Goal: Information Seeking & Learning: Find specific fact

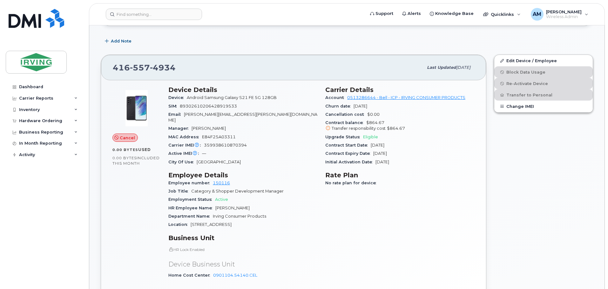
scroll to position [127, 0]
drag, startPoint x: 249, startPoint y: 139, endPoint x: 204, endPoint y: 141, distance: 44.8
click at [204, 141] on div "Carrier IMEI Carrier IMEI is reported during the last billing cycle or change o…" at bounding box center [242, 145] width 149 height 8
copy span "359938610870394"
drag, startPoint x: 230, startPoint y: 177, endPoint x: 212, endPoint y: 177, distance: 18.1
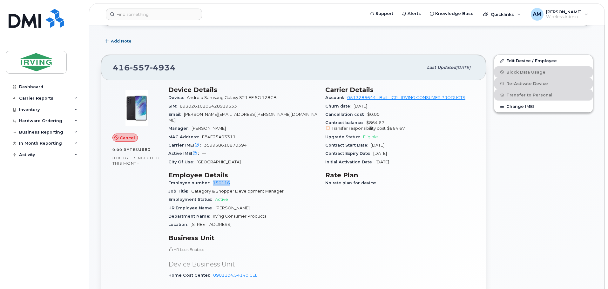
click at [212, 179] on div "Employee number 150116" at bounding box center [242, 183] width 149 height 8
copy link "150116"
drag, startPoint x: 177, startPoint y: 69, endPoint x: 113, endPoint y: 71, distance: 64.2
click at [113, 71] on div "416 557 4934" at bounding box center [268, 67] width 310 height 13
copy span "416 557 4934"
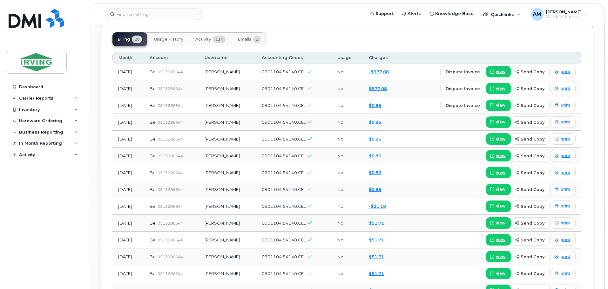
scroll to position [603, 0]
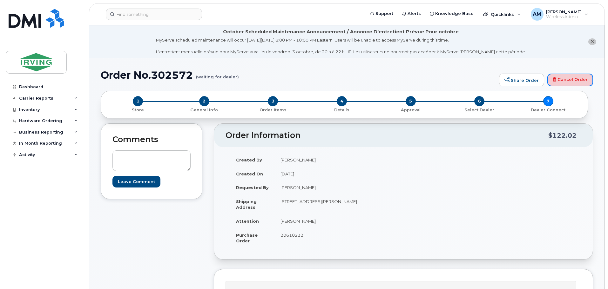
drag, startPoint x: 567, startPoint y: 79, endPoint x: 334, endPoint y: 21, distance: 240.2
click at [567, 79] on link "Cancel Order" at bounding box center [570, 80] width 46 height 13
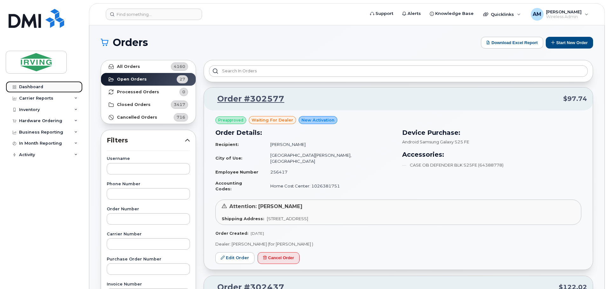
click at [34, 87] on div "Dashboard" at bounding box center [31, 86] width 24 height 5
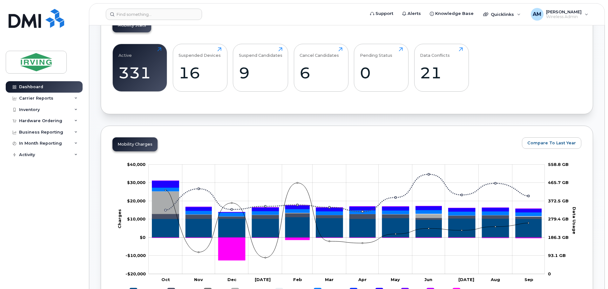
scroll to position [105, 0]
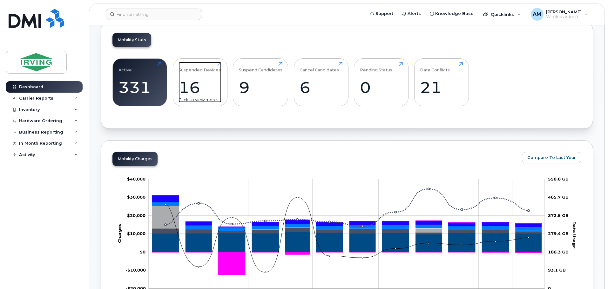
click at [206, 69] on div "Suspended Devices" at bounding box center [199, 67] width 42 height 10
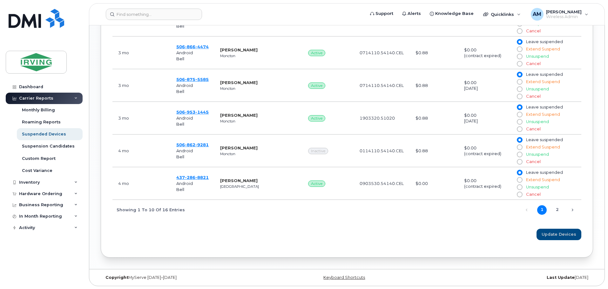
scroll to position [454, 0]
click at [559, 210] on link "2" at bounding box center [557, 210] width 10 height 10
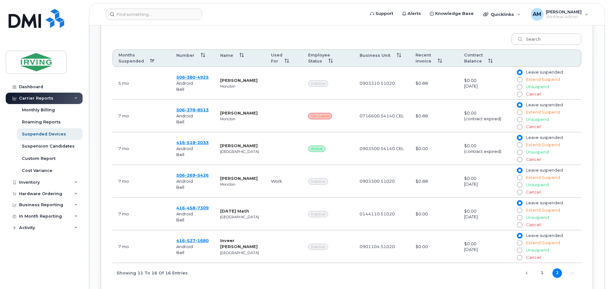
scroll to position [323, 0]
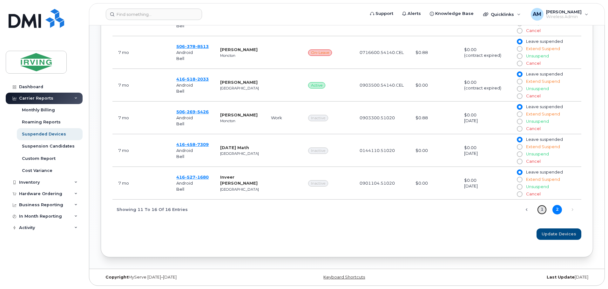
click at [541, 210] on link "1" at bounding box center [542, 210] width 10 height 10
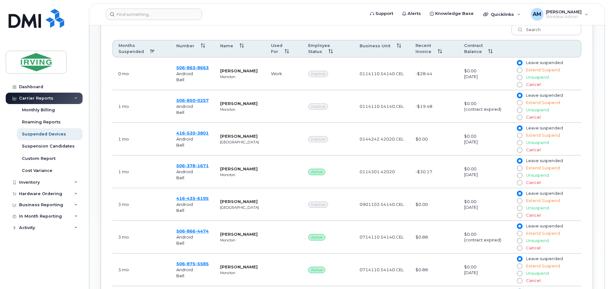
scroll to position [259, 0]
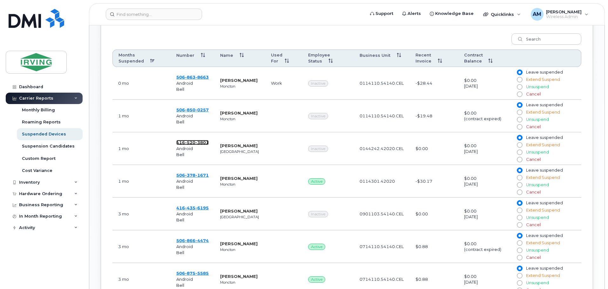
click at [202, 143] on span "3801" at bounding box center [201, 142] width 13 height 5
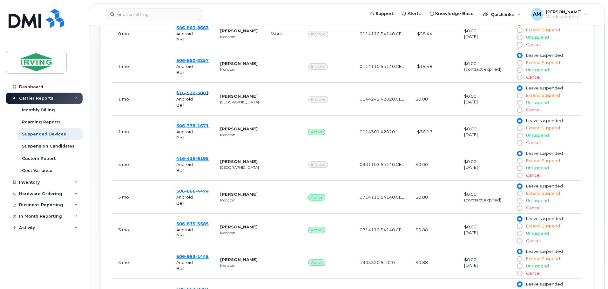
scroll to position [323, 0]
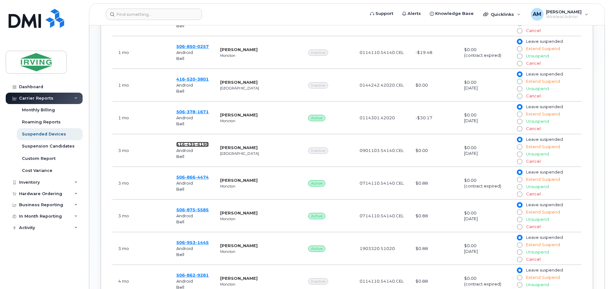
click at [200, 144] on span "6195" at bounding box center [201, 144] width 13 height 5
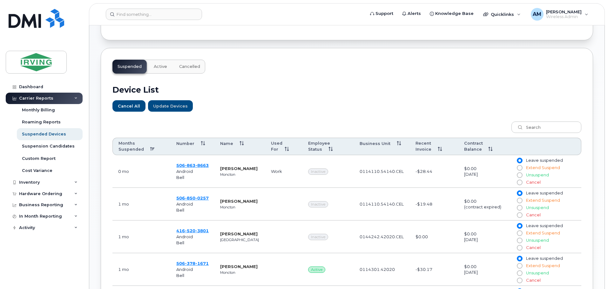
scroll to position [132, 0]
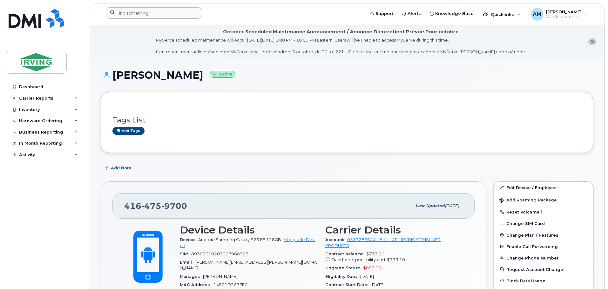
scroll to position [127, 0]
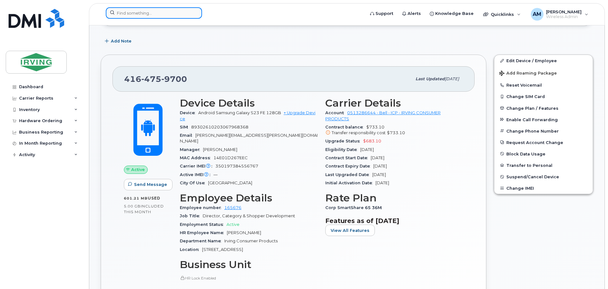
click at [144, 14] on input at bounding box center [154, 12] width 96 height 11
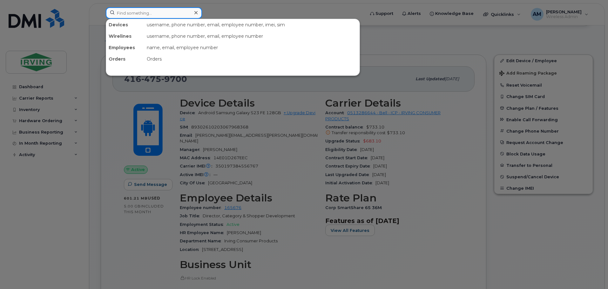
paste input "4167091498"
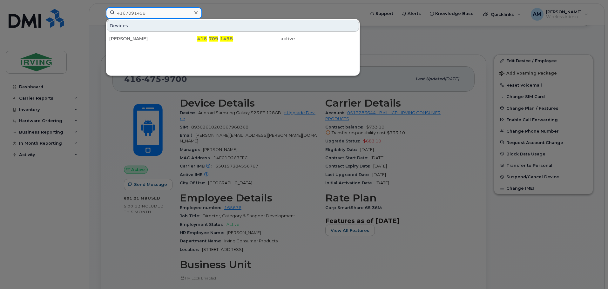
click at [151, 12] on input "4167091498" at bounding box center [154, 12] width 96 height 11
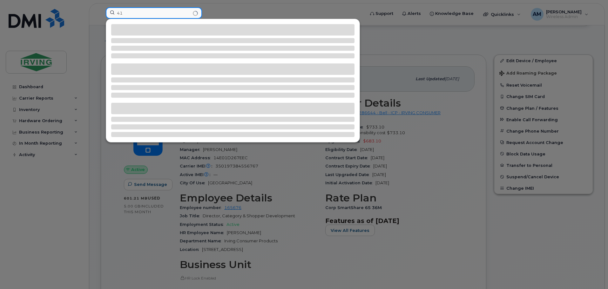
type input "4"
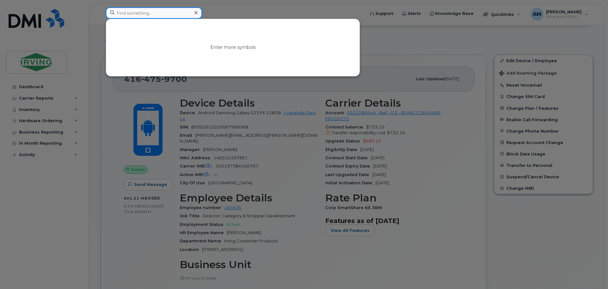
paste input "4374287132"
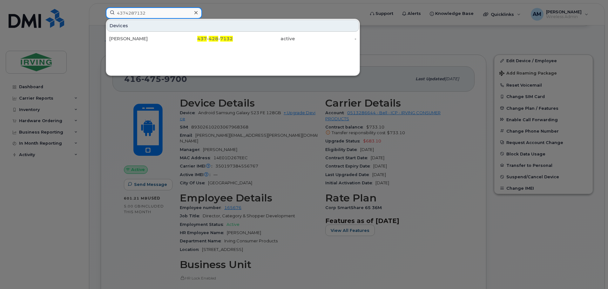
click at [151, 9] on input "4374287132" at bounding box center [154, 12] width 96 height 11
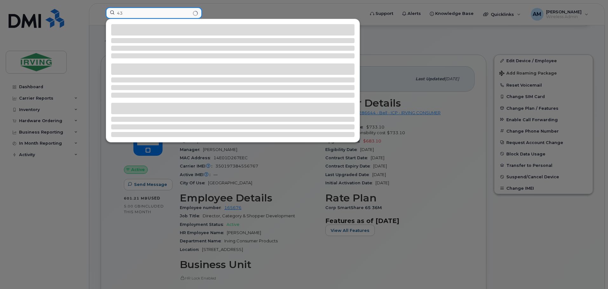
type input "4"
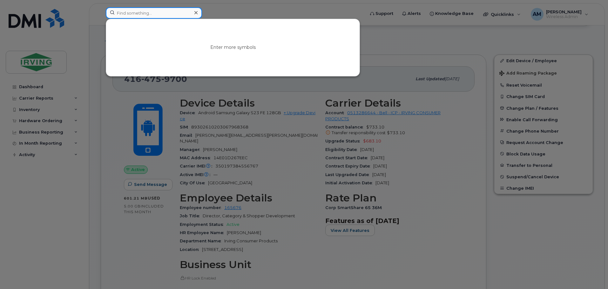
paste input "4167082165"
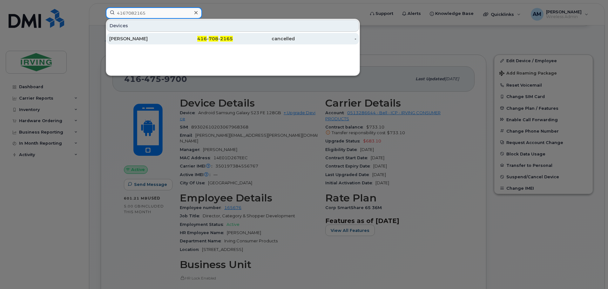
type input "4167082165"
click at [124, 39] on div "Paul Bevacqua" at bounding box center [140, 39] width 62 height 6
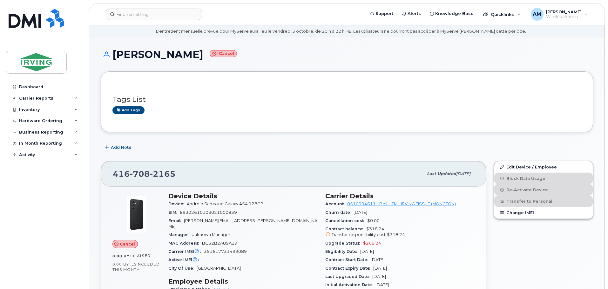
scroll to position [32, 0]
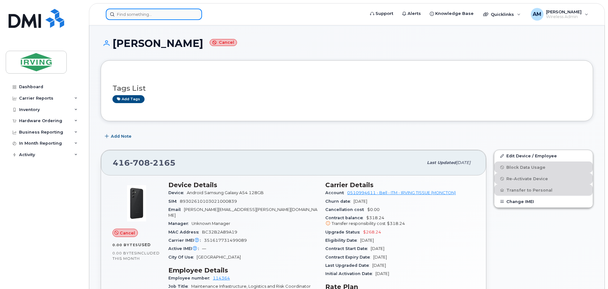
click at [154, 15] on input at bounding box center [154, 14] width 96 height 11
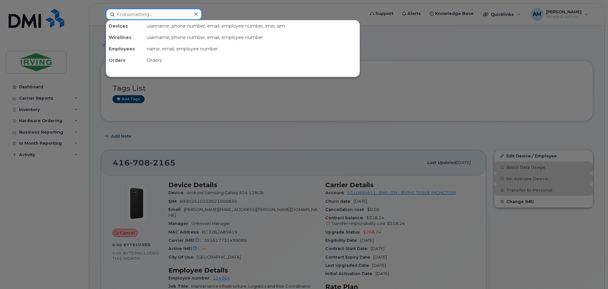
paste input "Kevin Cosa"
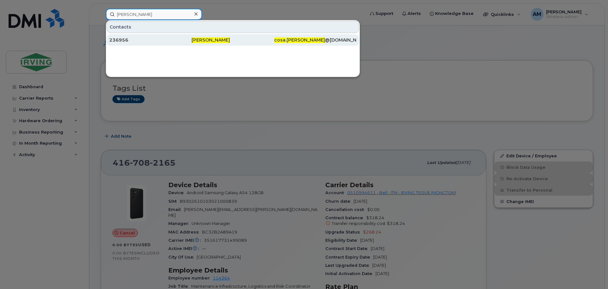
type input "Kevin Cosa"
click at [119, 40] on div "236956" at bounding box center [150, 40] width 82 height 6
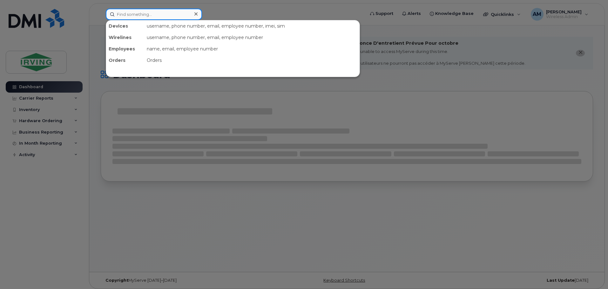
paste input "4165574934"
type input "4165574934"
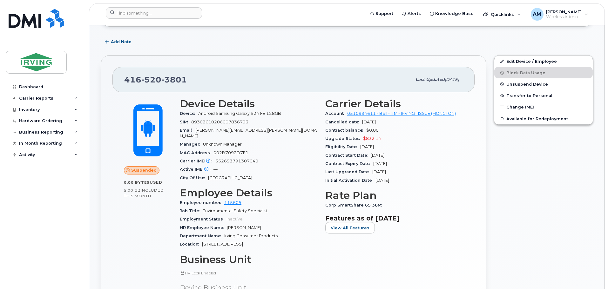
scroll to position [127, 0]
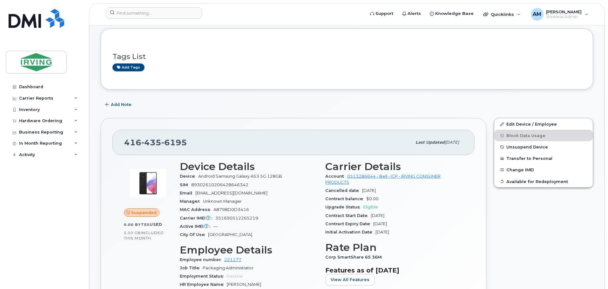
scroll to position [95, 0]
